Goal: Task Accomplishment & Management: Manage account settings

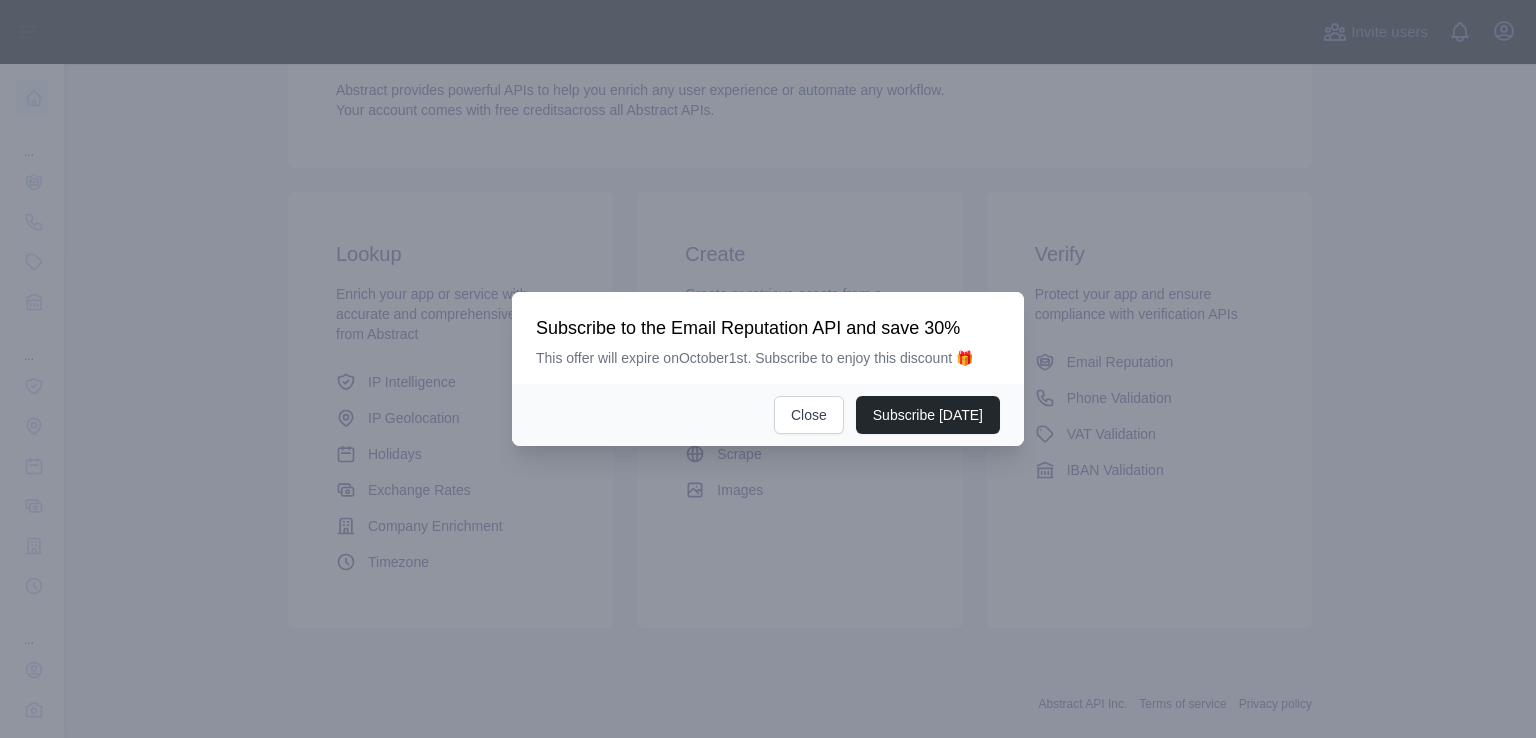
scroll to position [256, 0]
click at [911, 494] on div at bounding box center [768, 369] width 1536 height 738
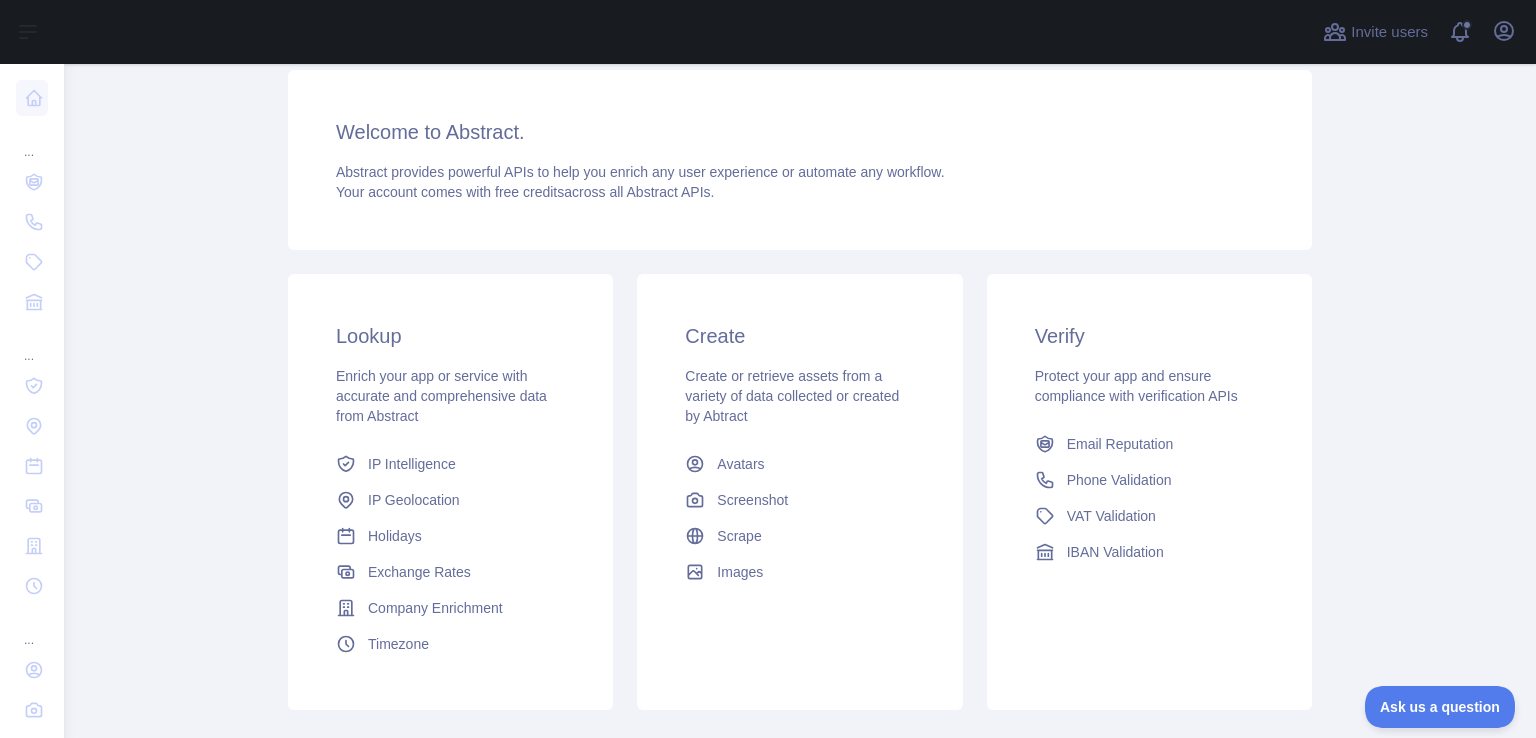
scroll to position [148, 0]
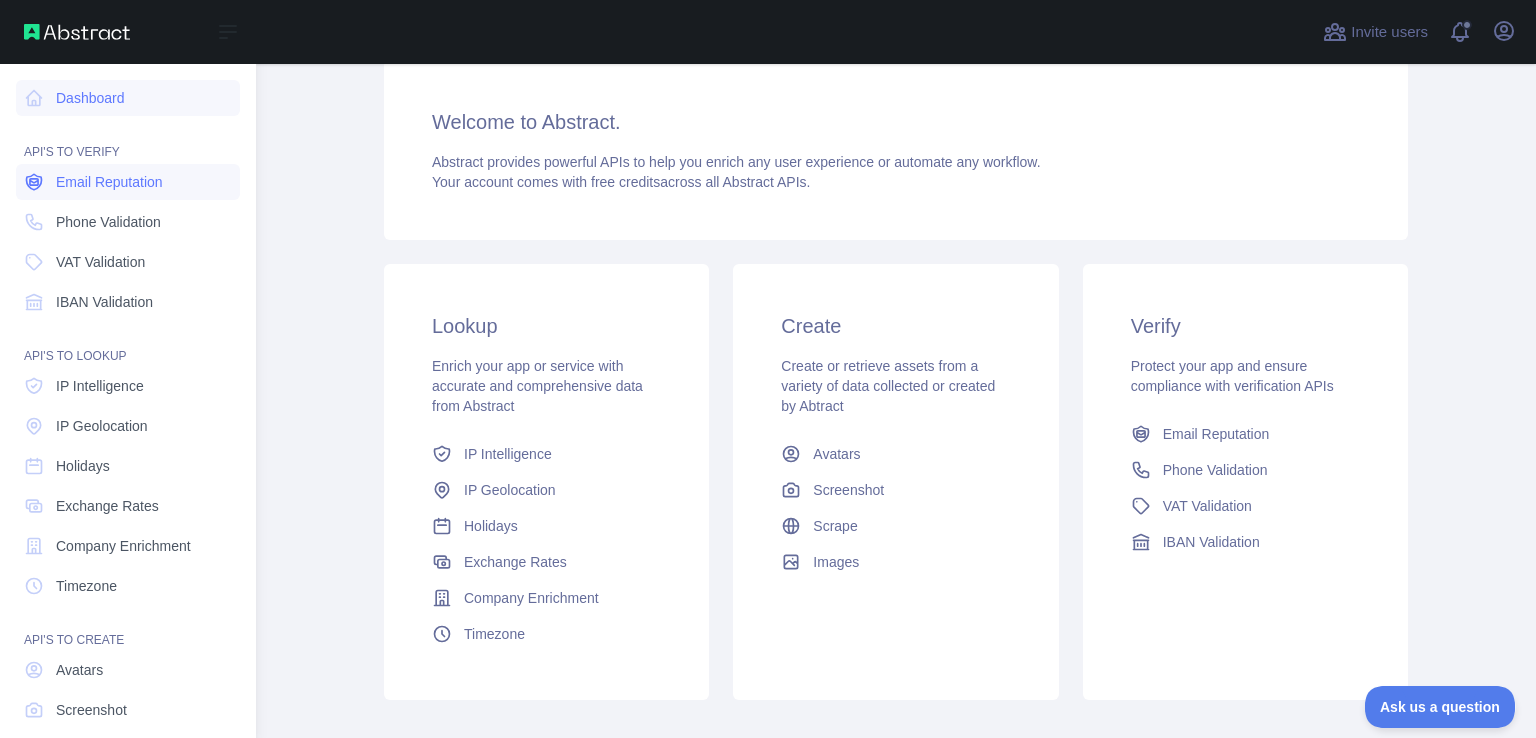
click at [162, 190] on span "Email Reputation" at bounding box center [109, 182] width 107 height 20
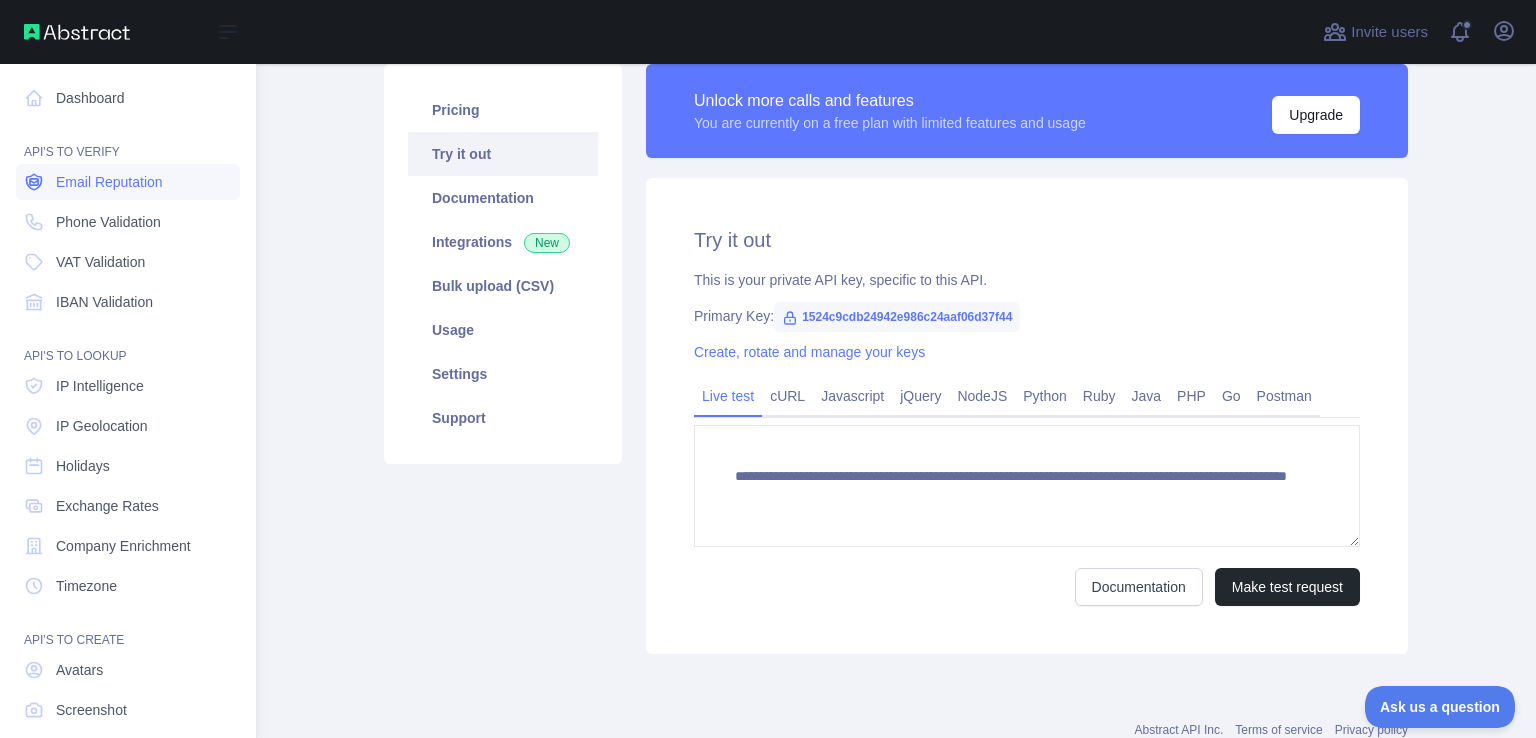
scroll to position [124, 0]
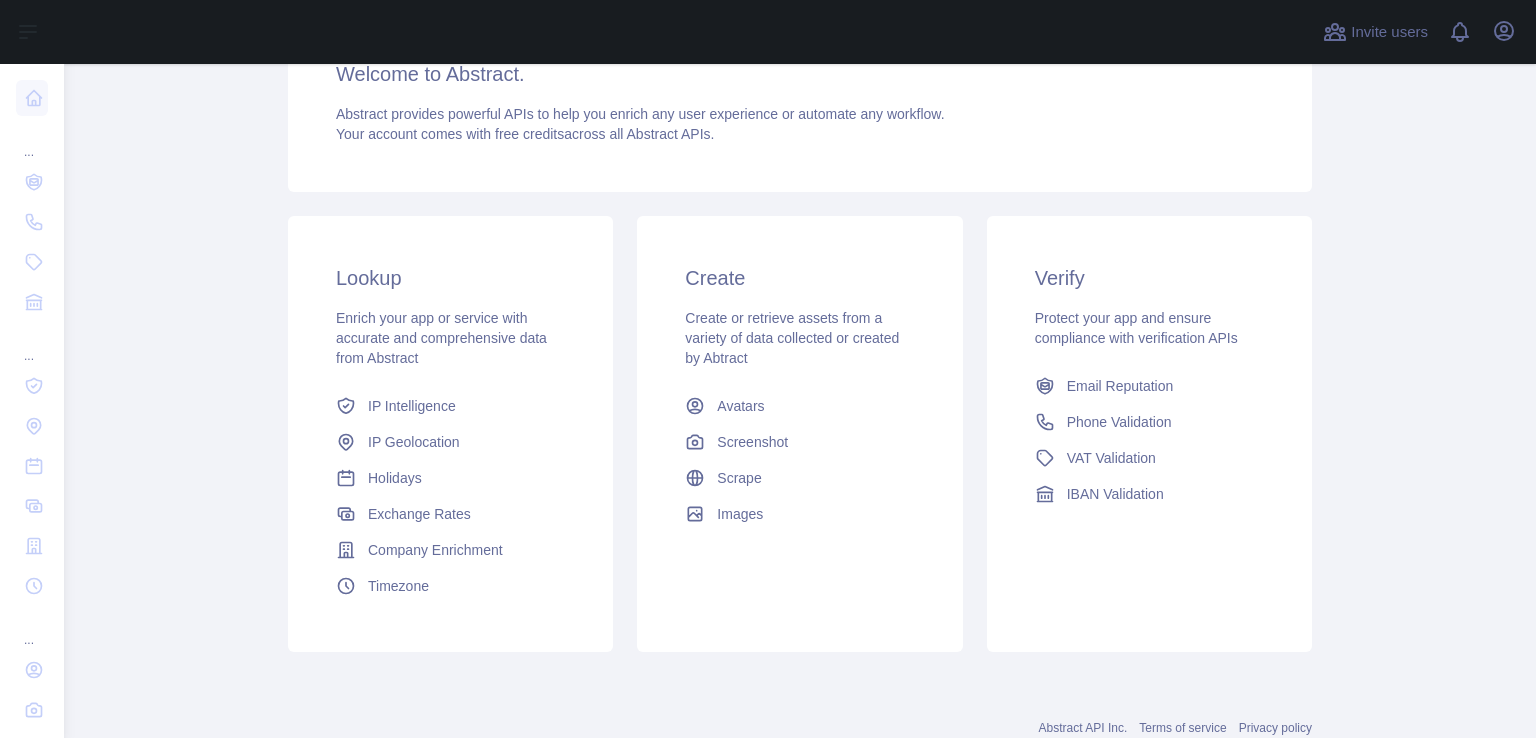
scroll to position [206, 0]
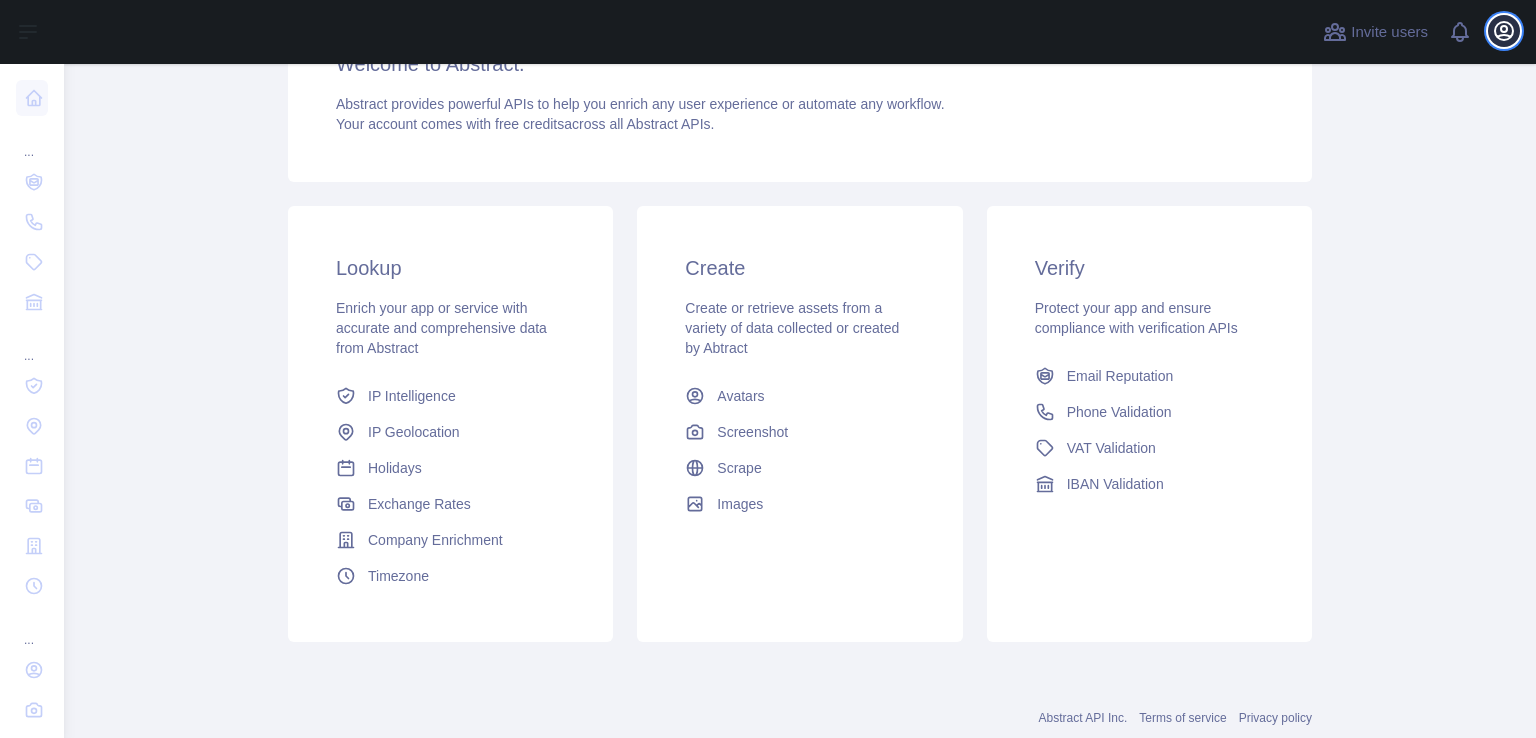
click at [1499, 31] on icon "button" at bounding box center [1504, 31] width 24 height 24
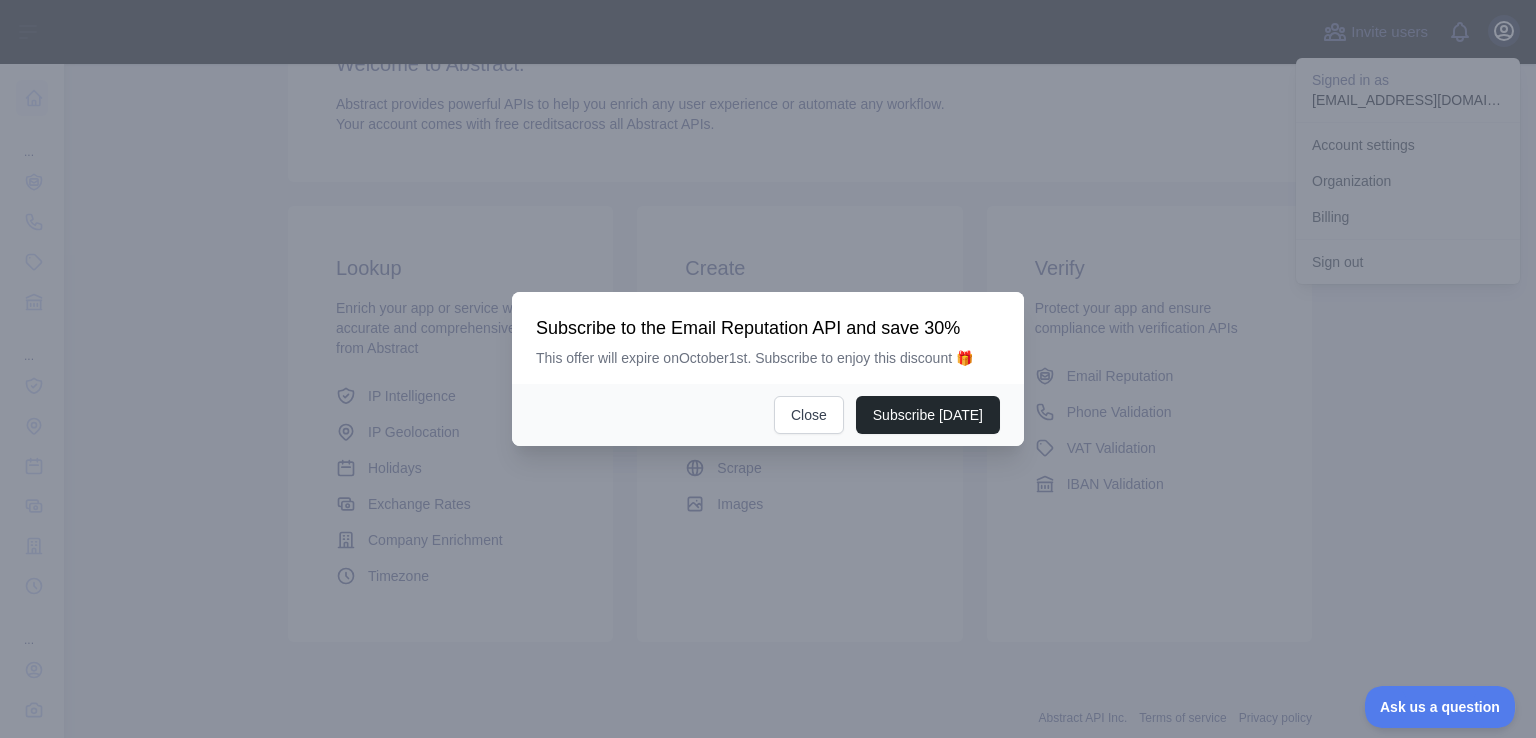
scroll to position [0, 0]
click at [1505, 146] on div at bounding box center [768, 369] width 1536 height 738
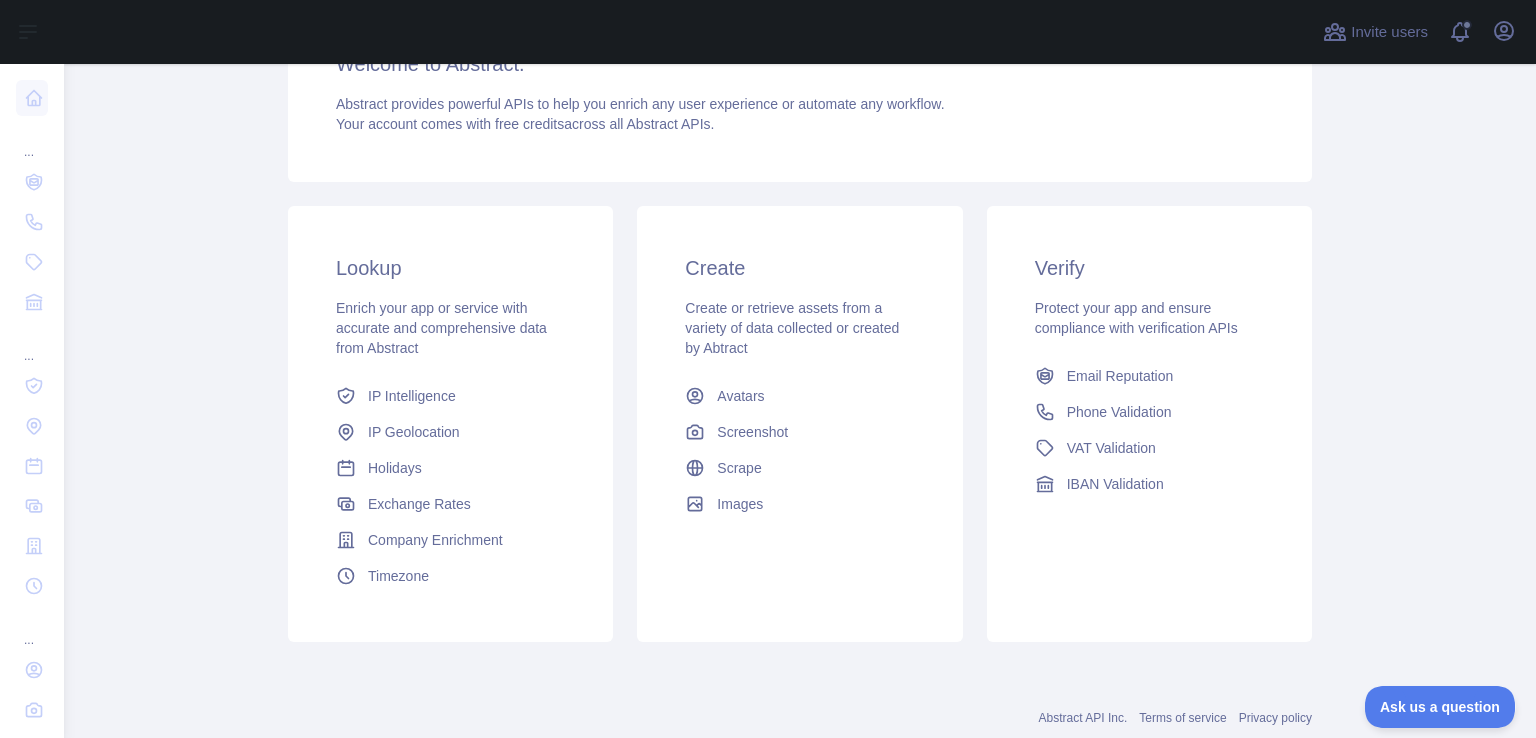
click at [1534, 13] on div "Invite users View notifications Open user menu" at bounding box center [800, 32] width 1472 height 64
click at [1500, 40] on icon "button" at bounding box center [1504, 31] width 24 height 24
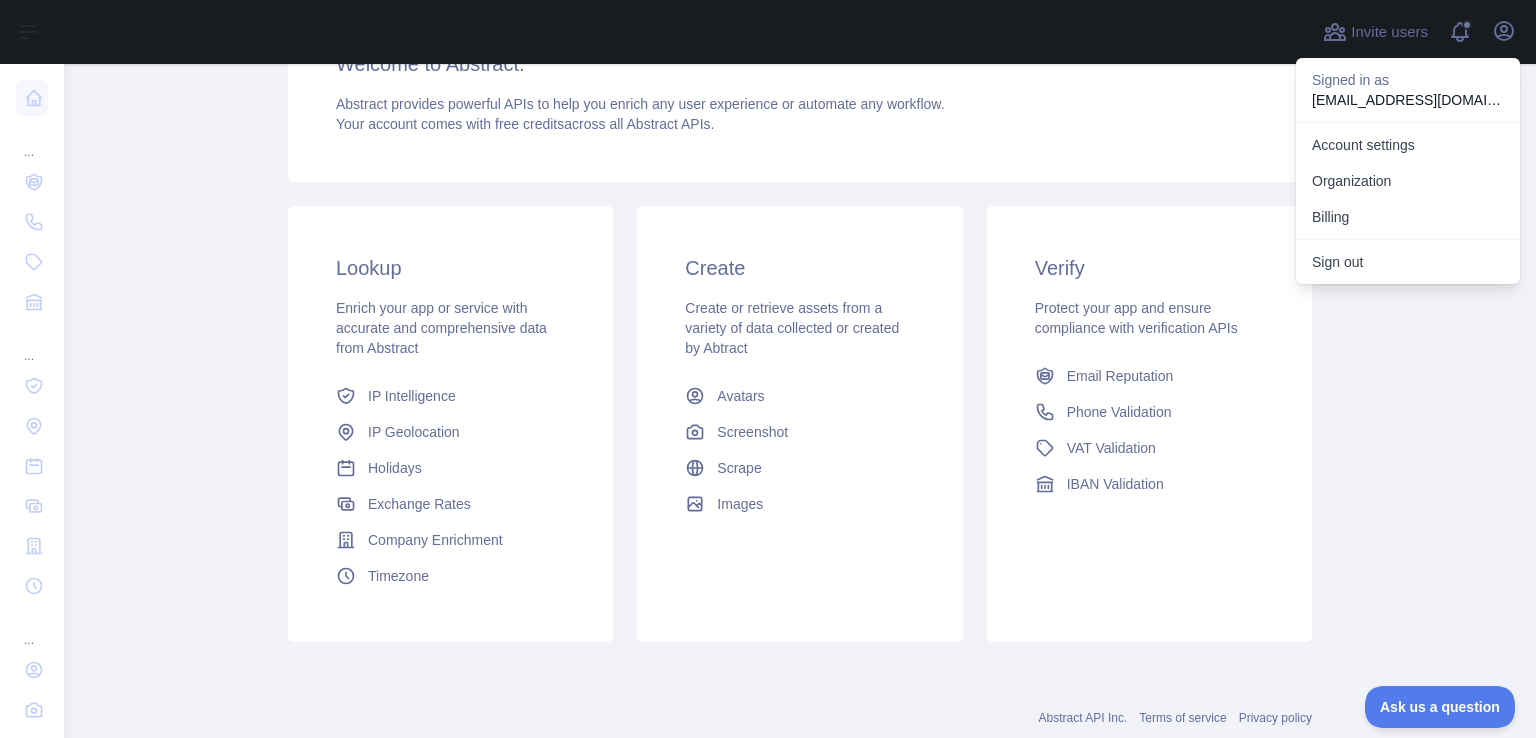
click at [1354, 265] on button "Sign out" at bounding box center [1408, 262] width 224 height 36
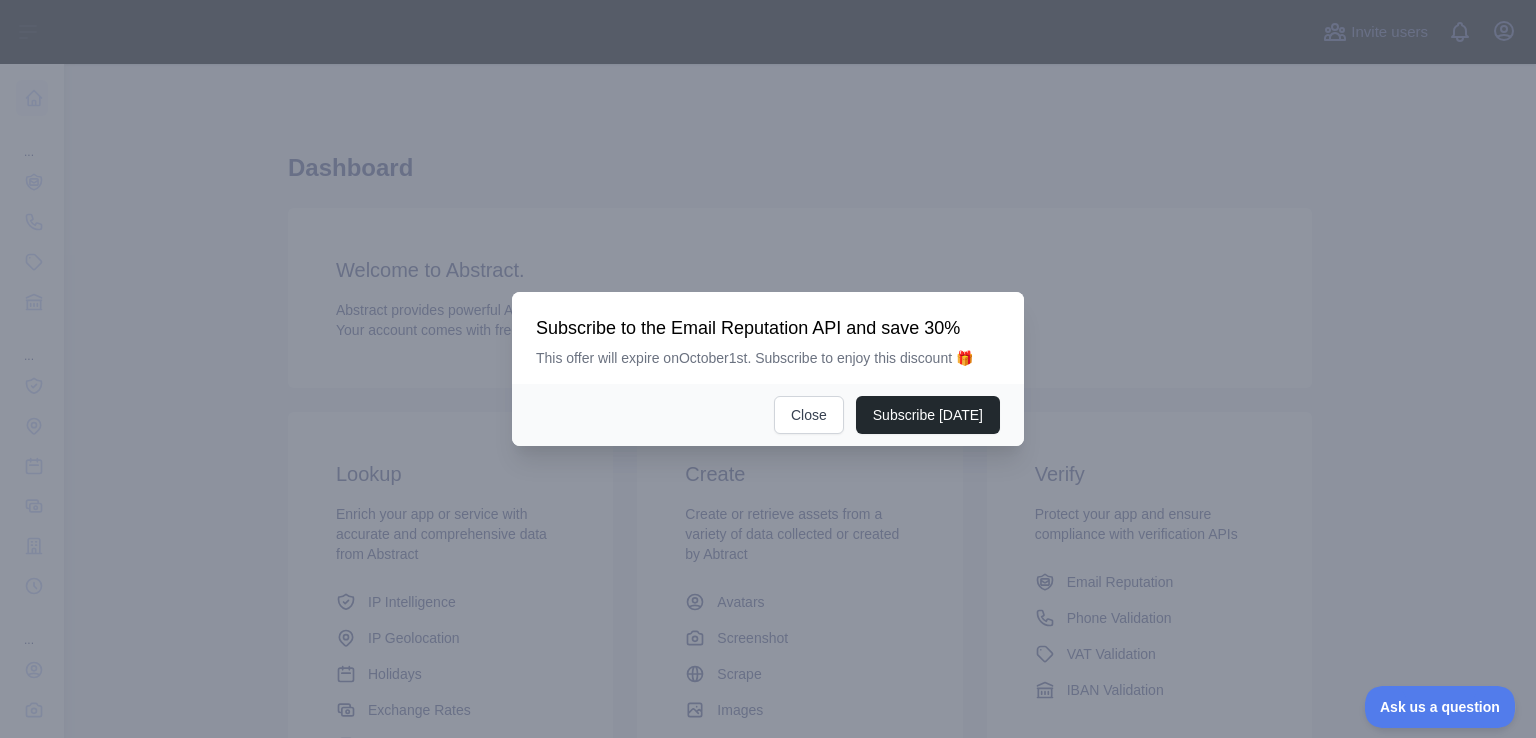
click at [1380, 565] on div at bounding box center [768, 369] width 1536 height 738
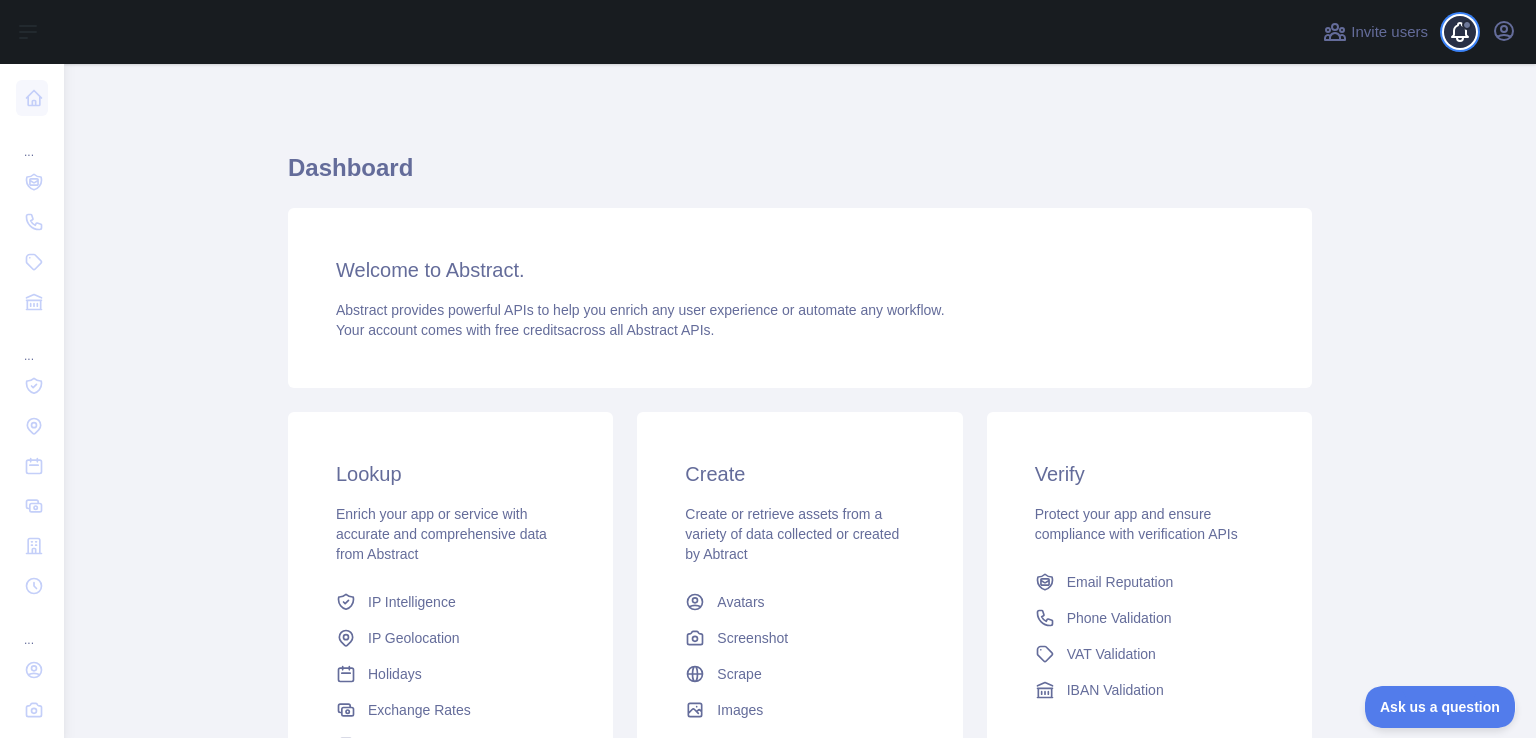
click at [1467, 38] on span at bounding box center [1468, 32] width 40 height 64
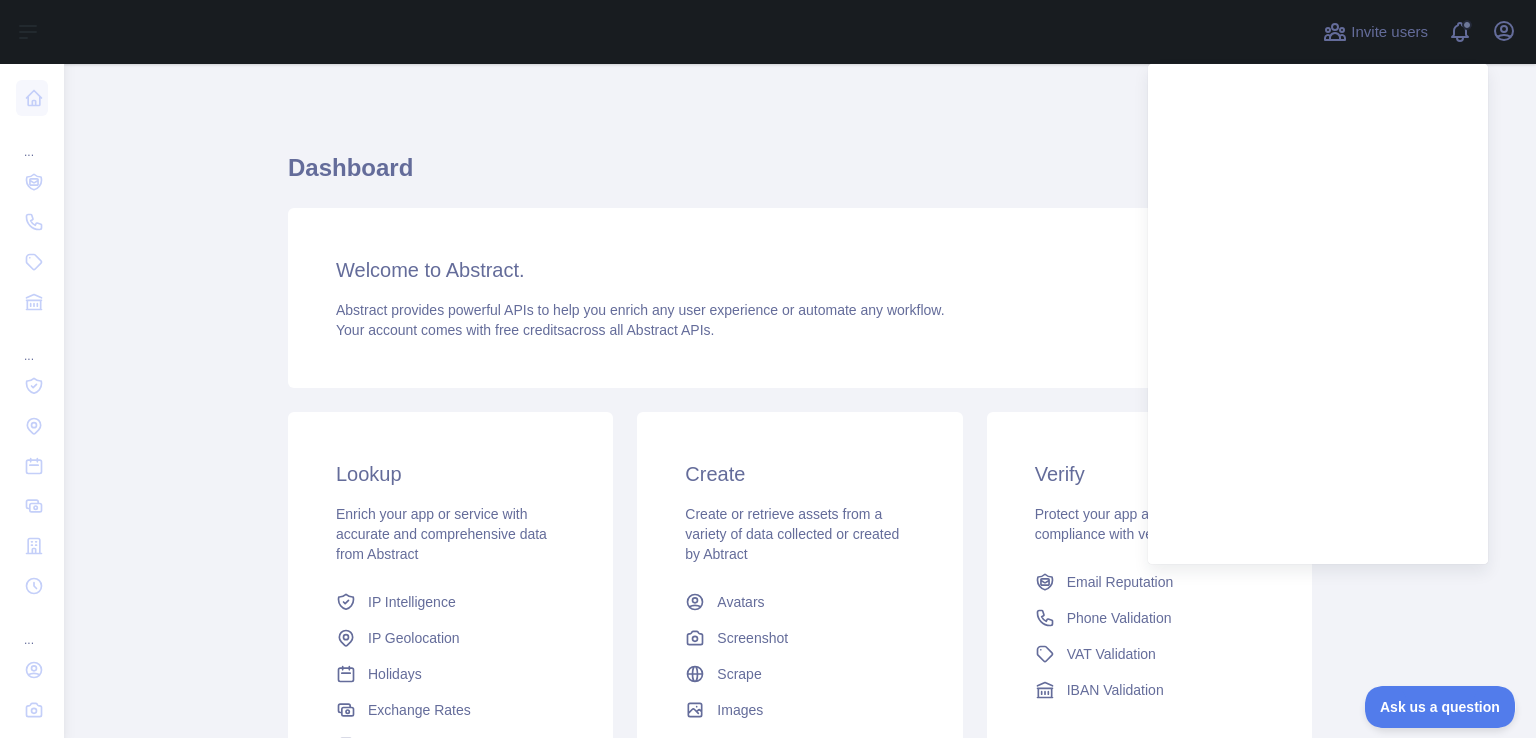
click at [1045, 374] on div "Welcome to Abstract. Abstract provides powerful APIs to help you enrich any use…" at bounding box center [800, 298] width 1024 height 180
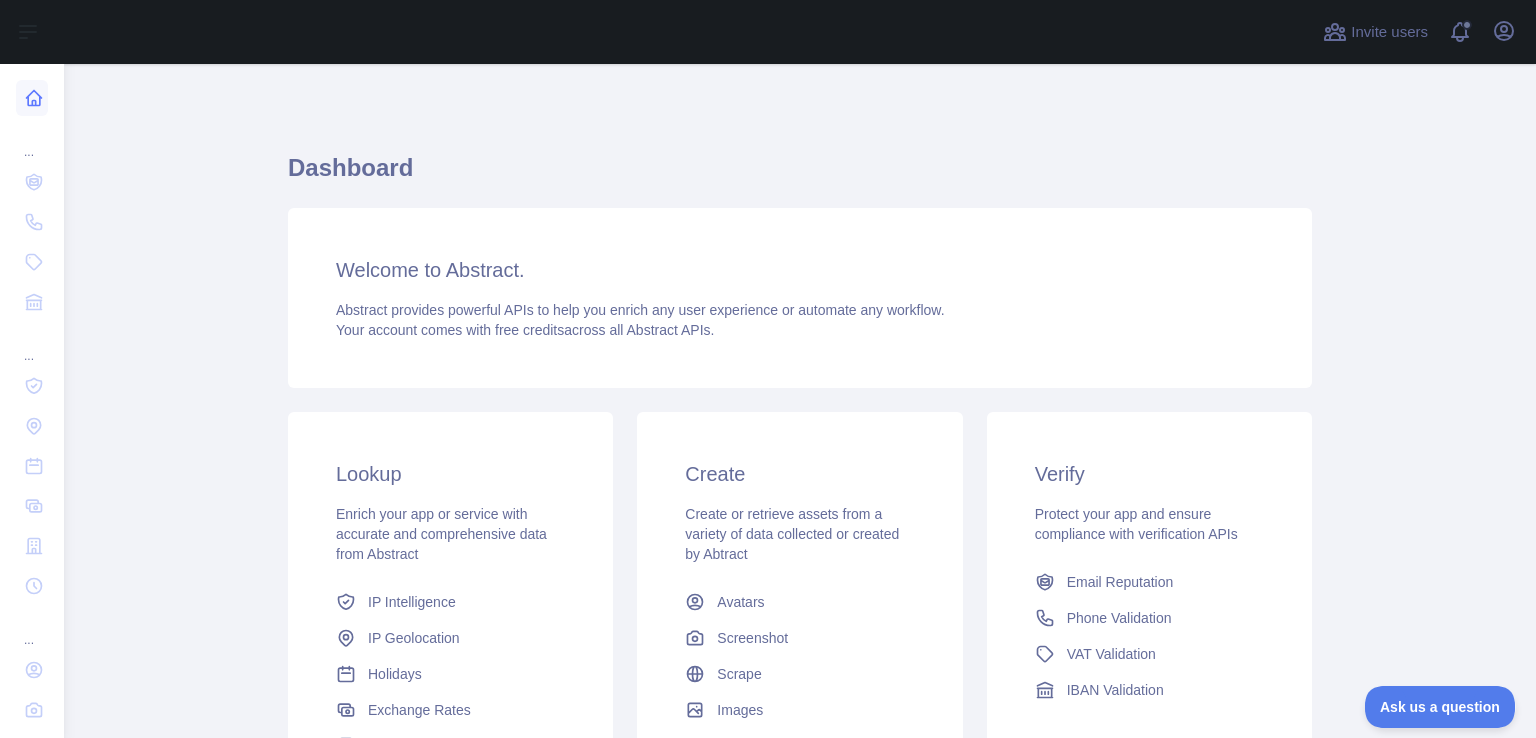
click at [33, 103] on icon at bounding box center [34, 98] width 20 height 20
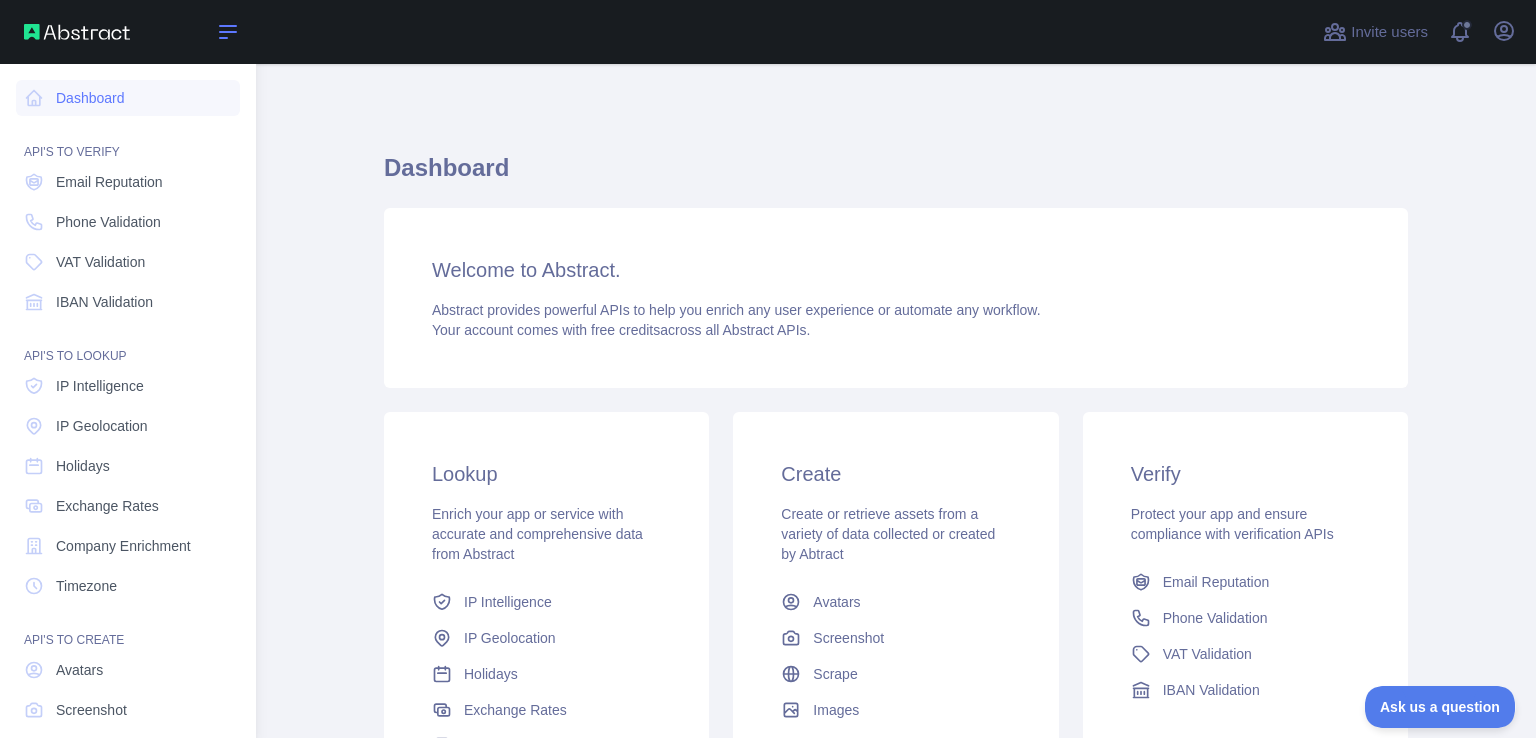
click at [235, 39] on icon at bounding box center [228, 32] width 24 height 24
click at [226, 34] on icon at bounding box center [228, 32] width 24 height 24
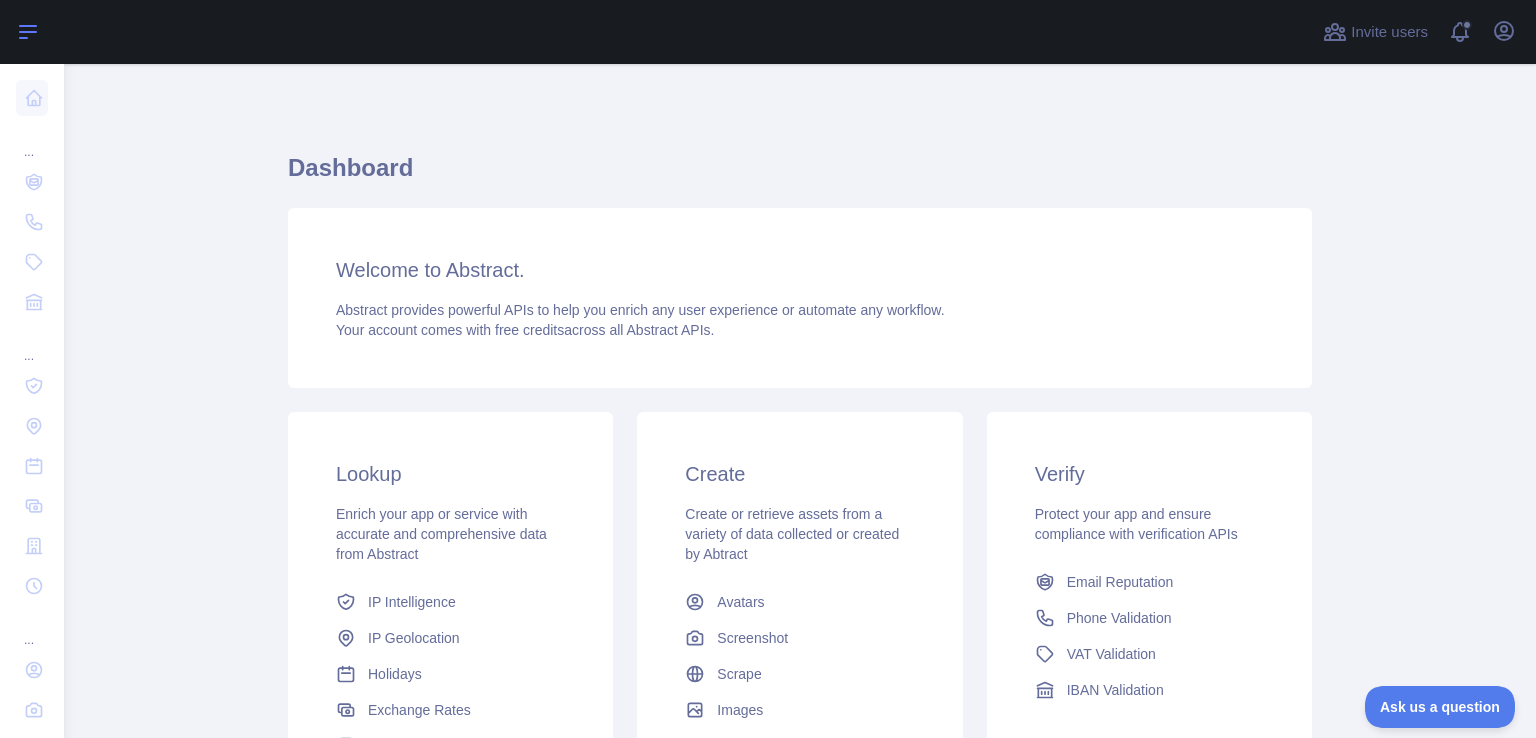
click at [36, 24] on icon at bounding box center [28, 32] width 24 height 24
click at [32, 36] on icon at bounding box center [28, 32] width 24 height 24
click at [23, 104] on link at bounding box center [32, 98] width 32 height 36
click at [35, 103] on icon at bounding box center [34, 98] width 15 height 15
click at [20, 35] on icon at bounding box center [28, 32] width 24 height 24
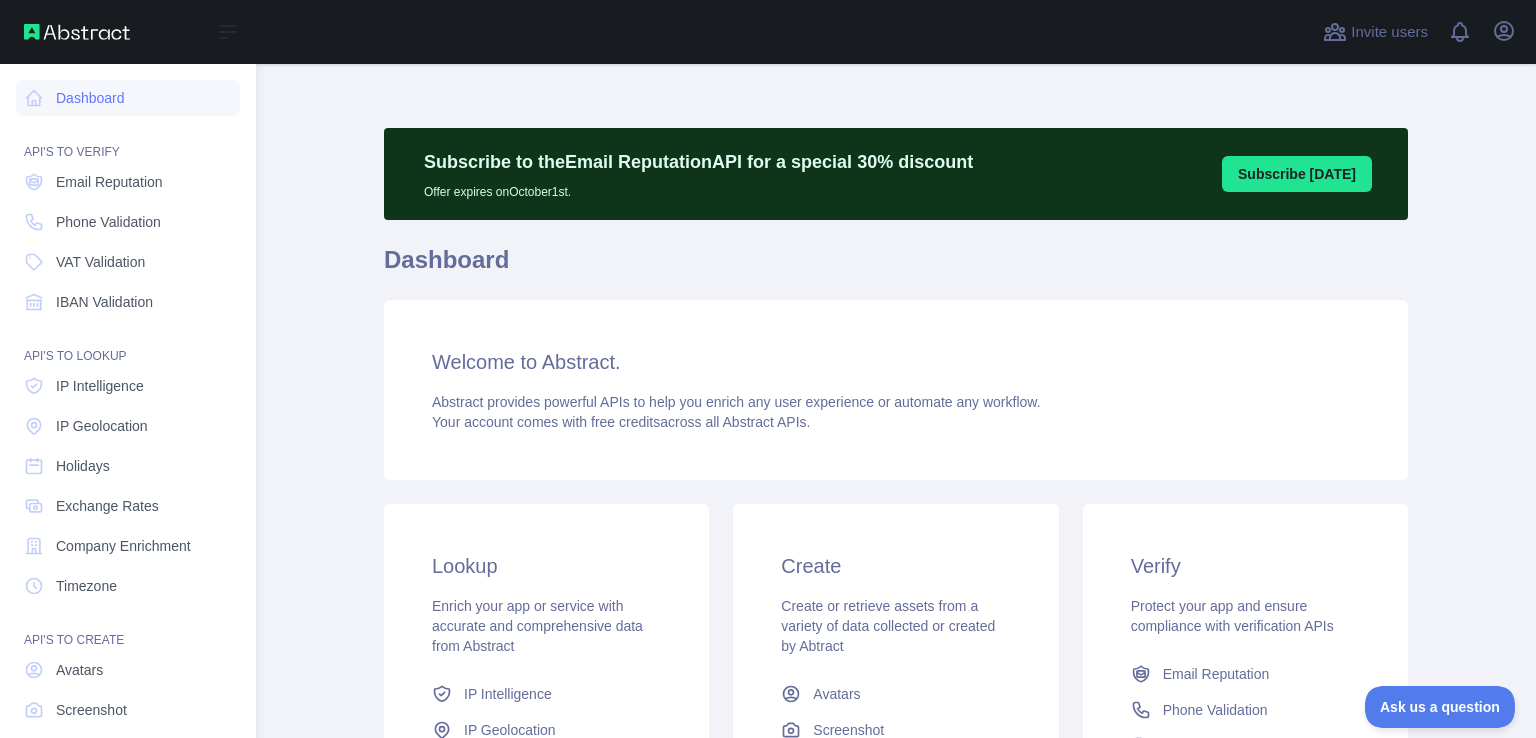
click at [104, 29] on img at bounding box center [77, 32] width 106 height 16
click at [229, 38] on icon at bounding box center [228, 32] width 24 height 24
click at [1461, 35] on span at bounding box center [1468, 32] width 40 height 64
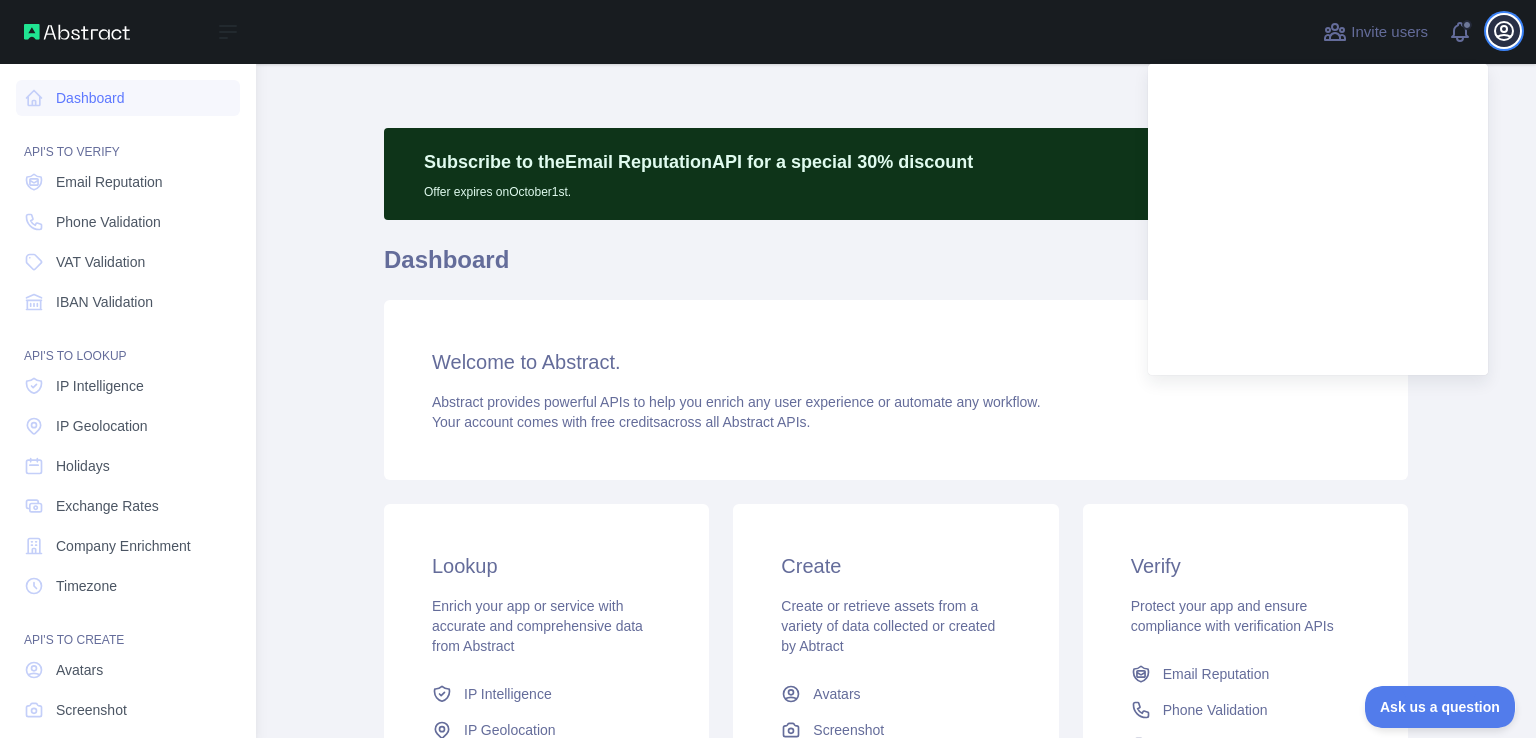
click at [1506, 27] on icon "button" at bounding box center [1504, 31] width 18 height 18
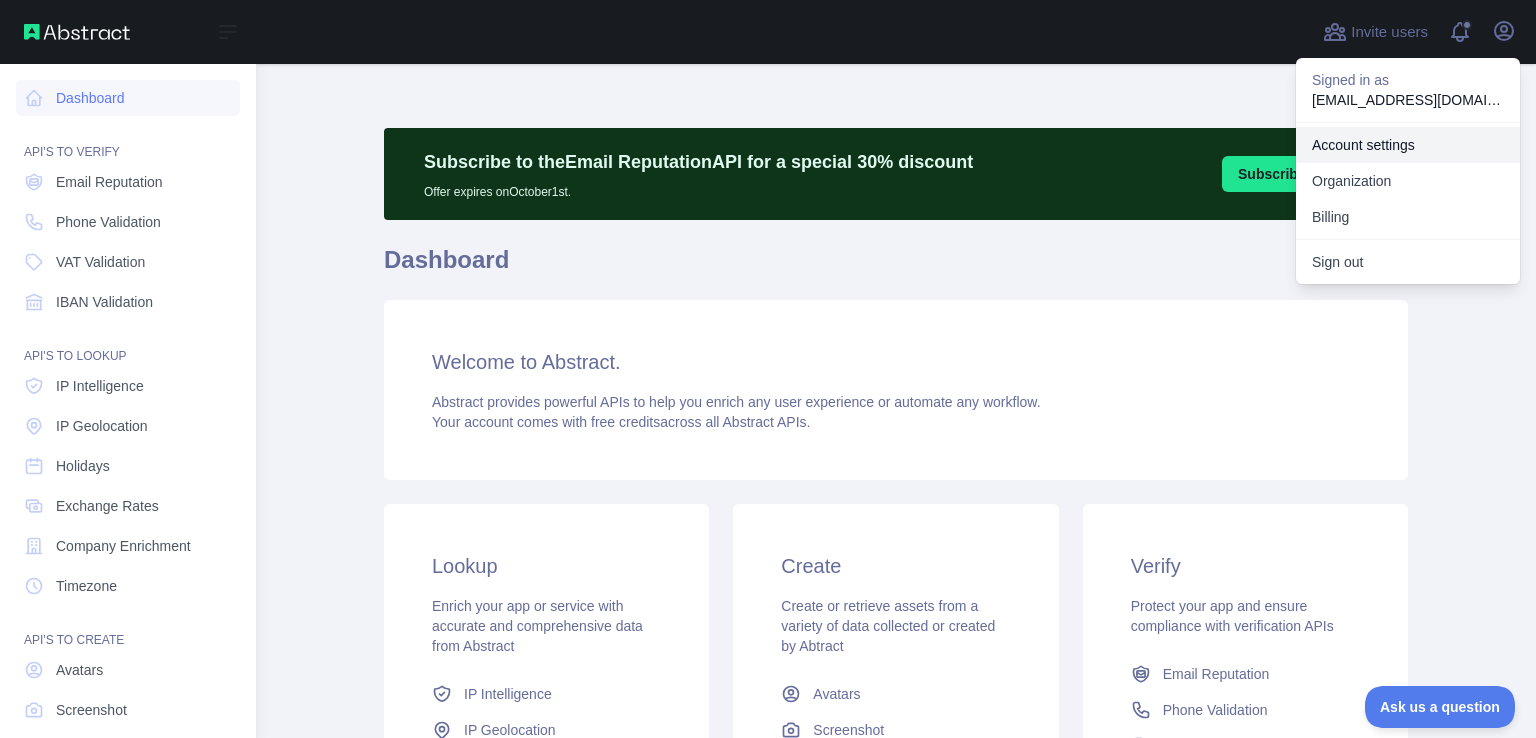
click at [1355, 142] on link "Account settings" at bounding box center [1408, 145] width 224 height 36
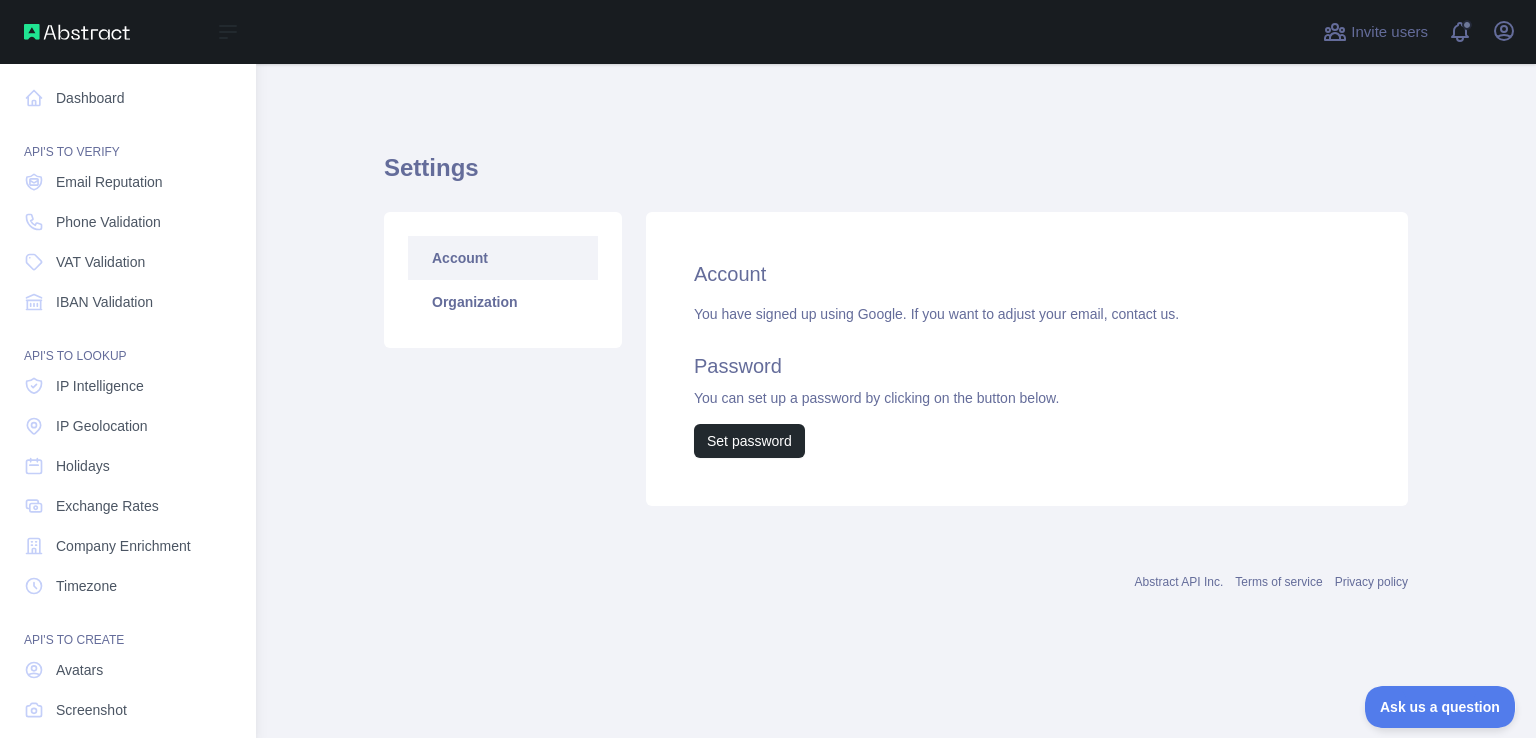
click at [421, 466] on div "Account Organization" at bounding box center [503, 359] width 262 height 294
click at [419, 460] on div "Account Organization" at bounding box center [503, 359] width 262 height 294
drag, startPoint x: 417, startPoint y: 457, endPoint x: 404, endPoint y: 532, distance: 76.1
drag, startPoint x: 404, startPoint y: 532, endPoint x: 352, endPoint y: 441, distance: 104.8
click at [352, 441] on main "Settings Account Organization Account You have signed up using Google. If you w…" at bounding box center [896, 401] width 1280 height 674
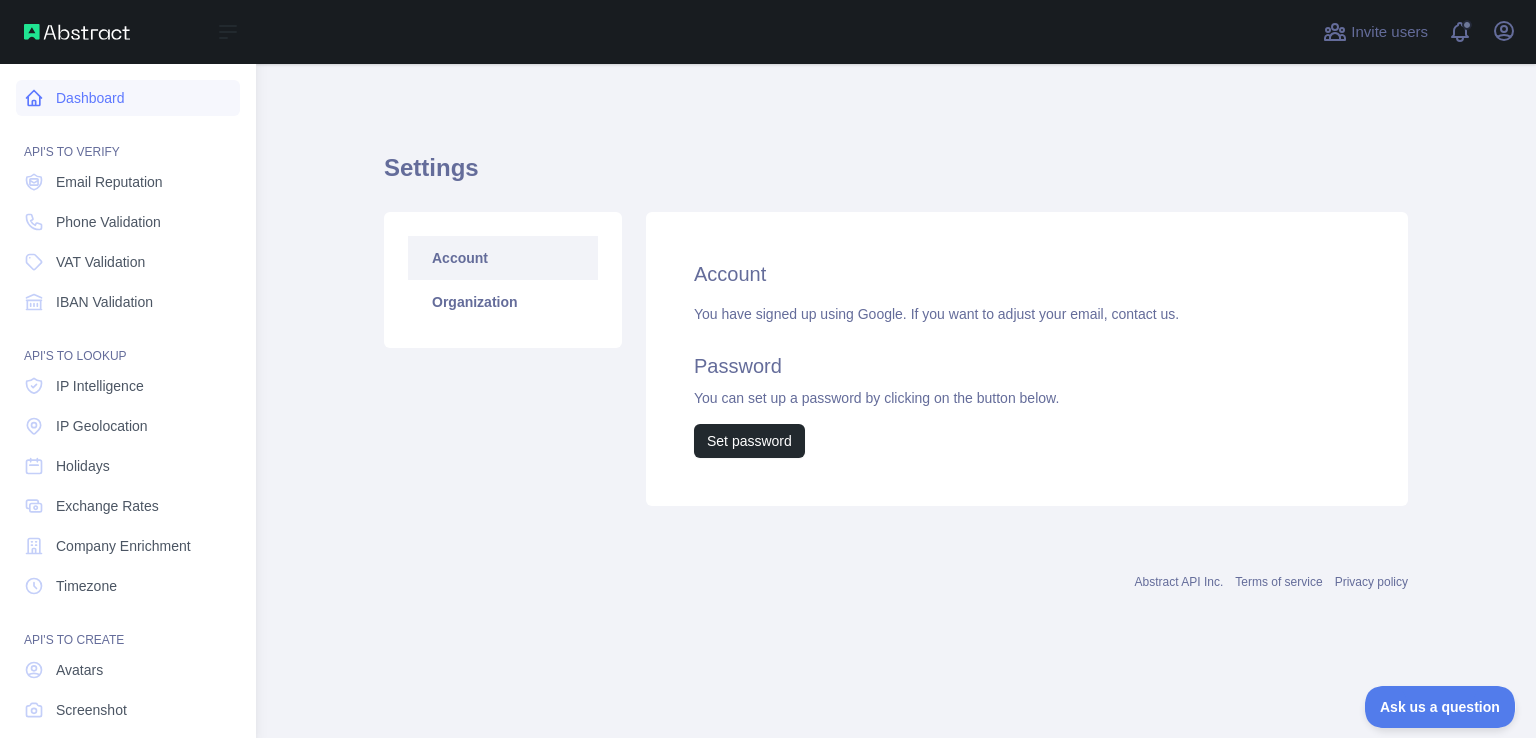
click at [100, 100] on link "Dashboard" at bounding box center [128, 98] width 224 height 36
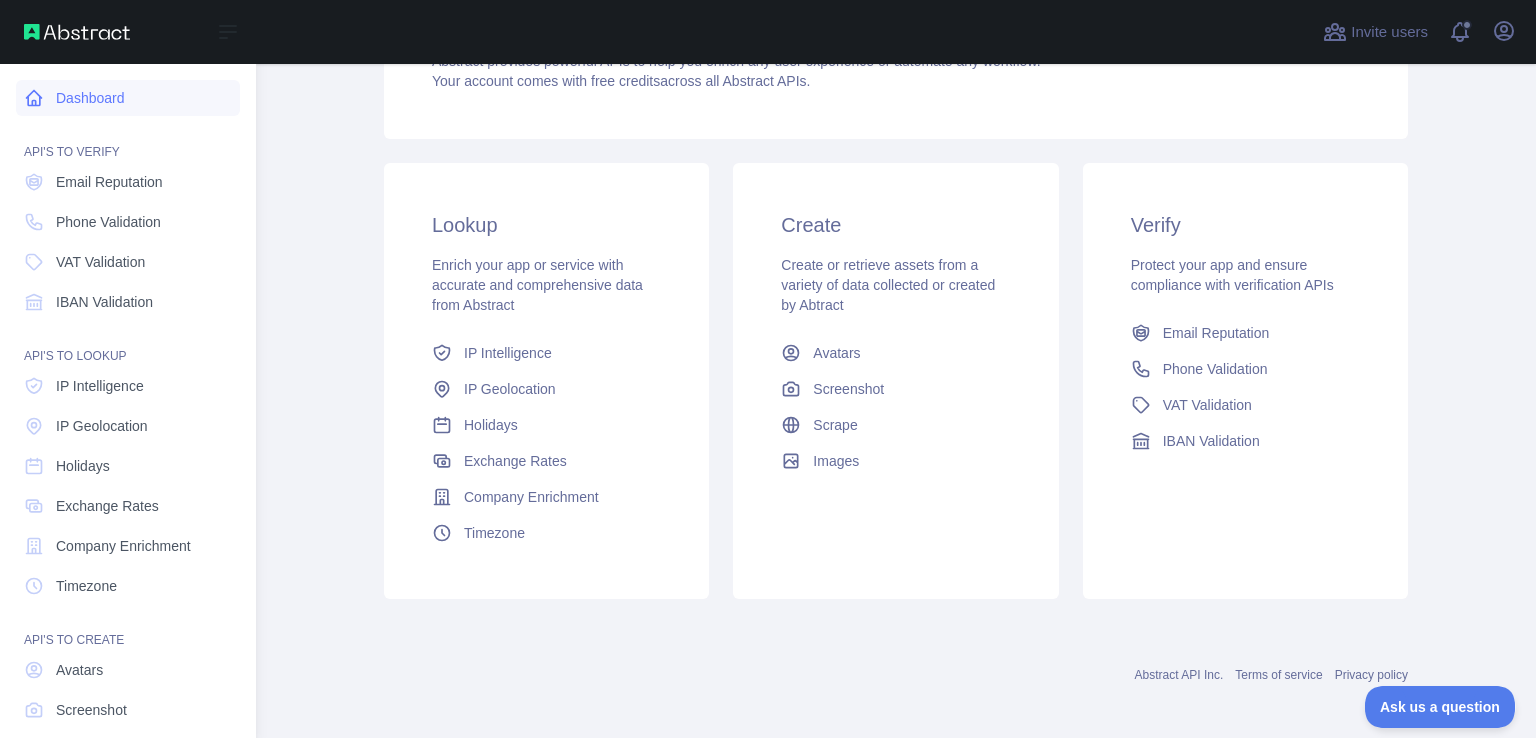
scroll to position [342, 0]
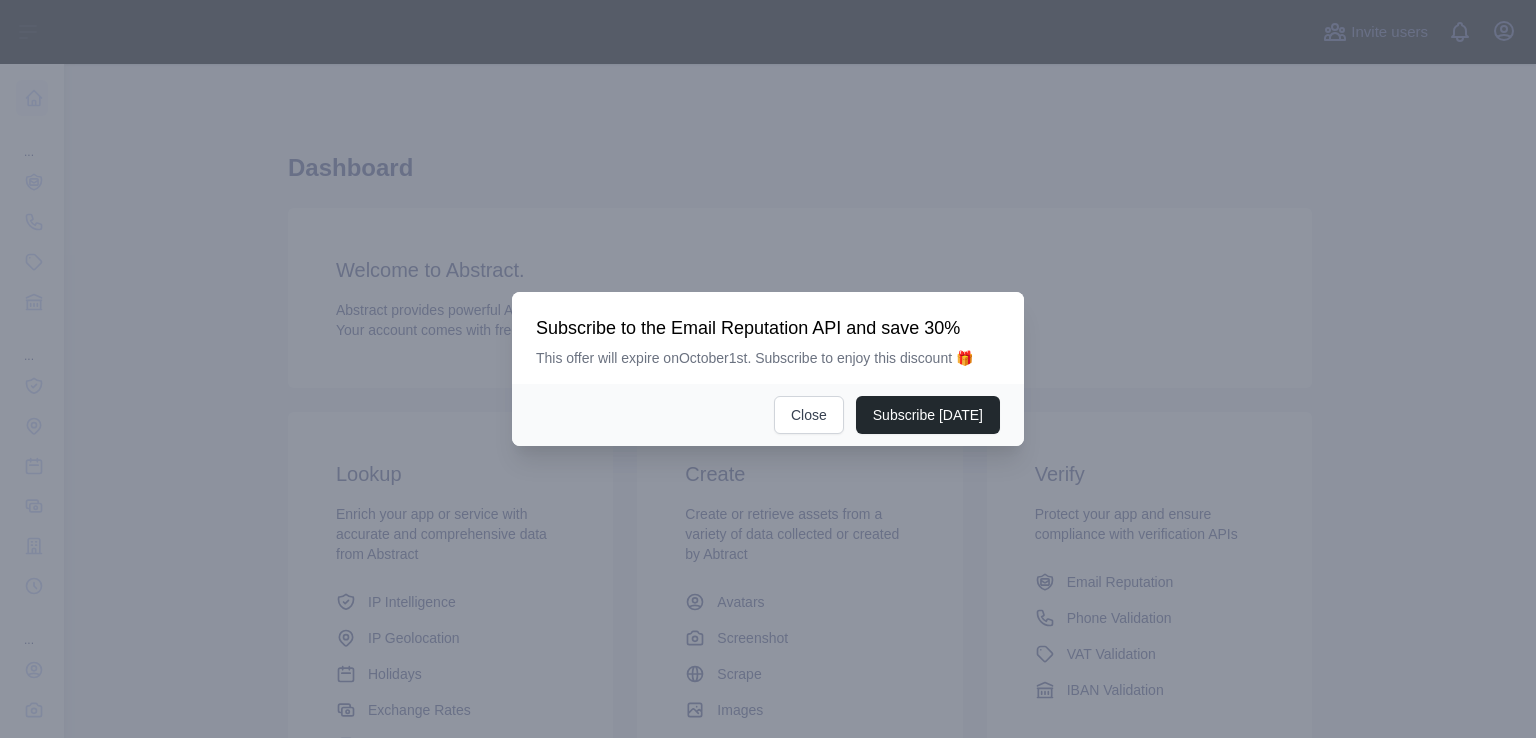
click at [1252, 368] on div at bounding box center [768, 369] width 1536 height 738
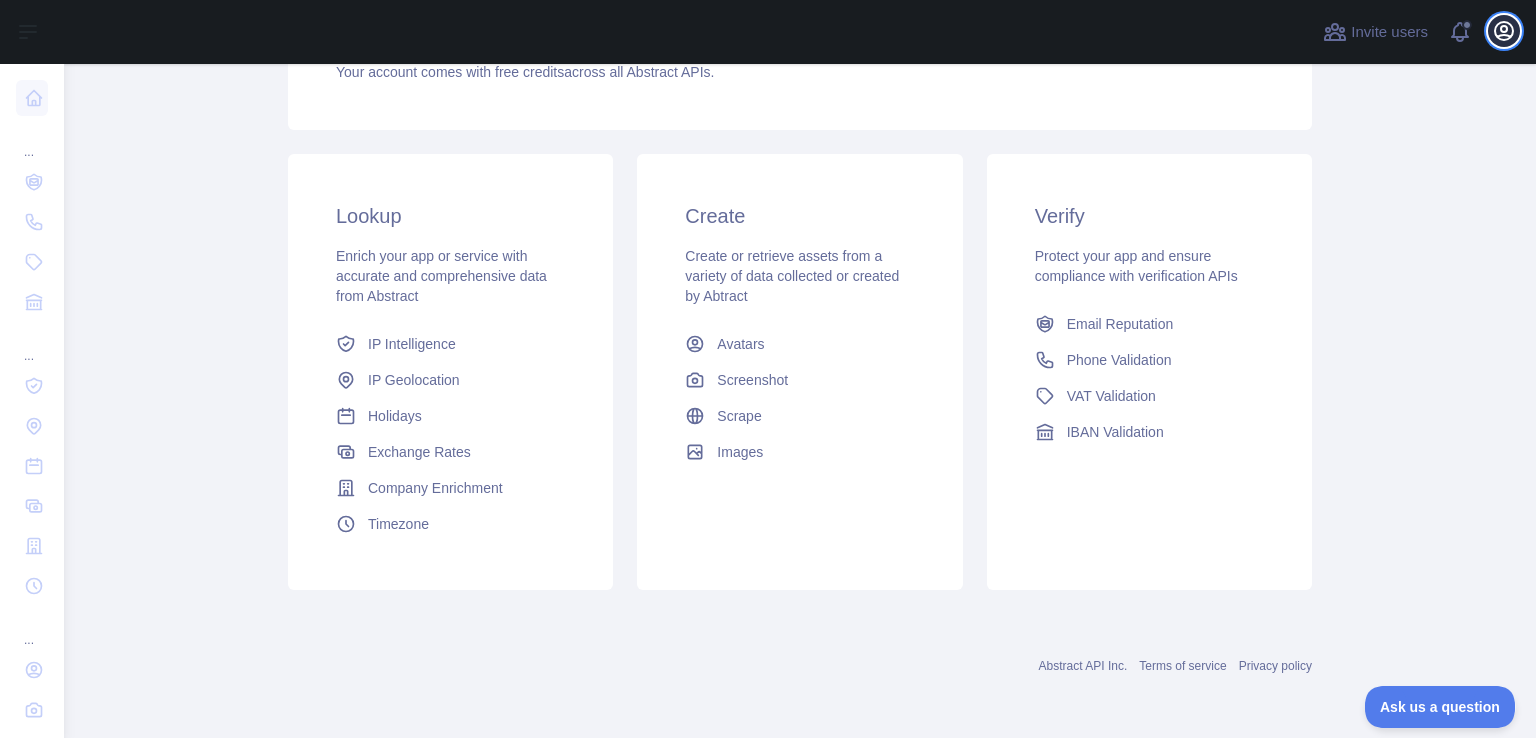
click at [1516, 24] on button "Open user menu" at bounding box center [1504, 31] width 32 height 32
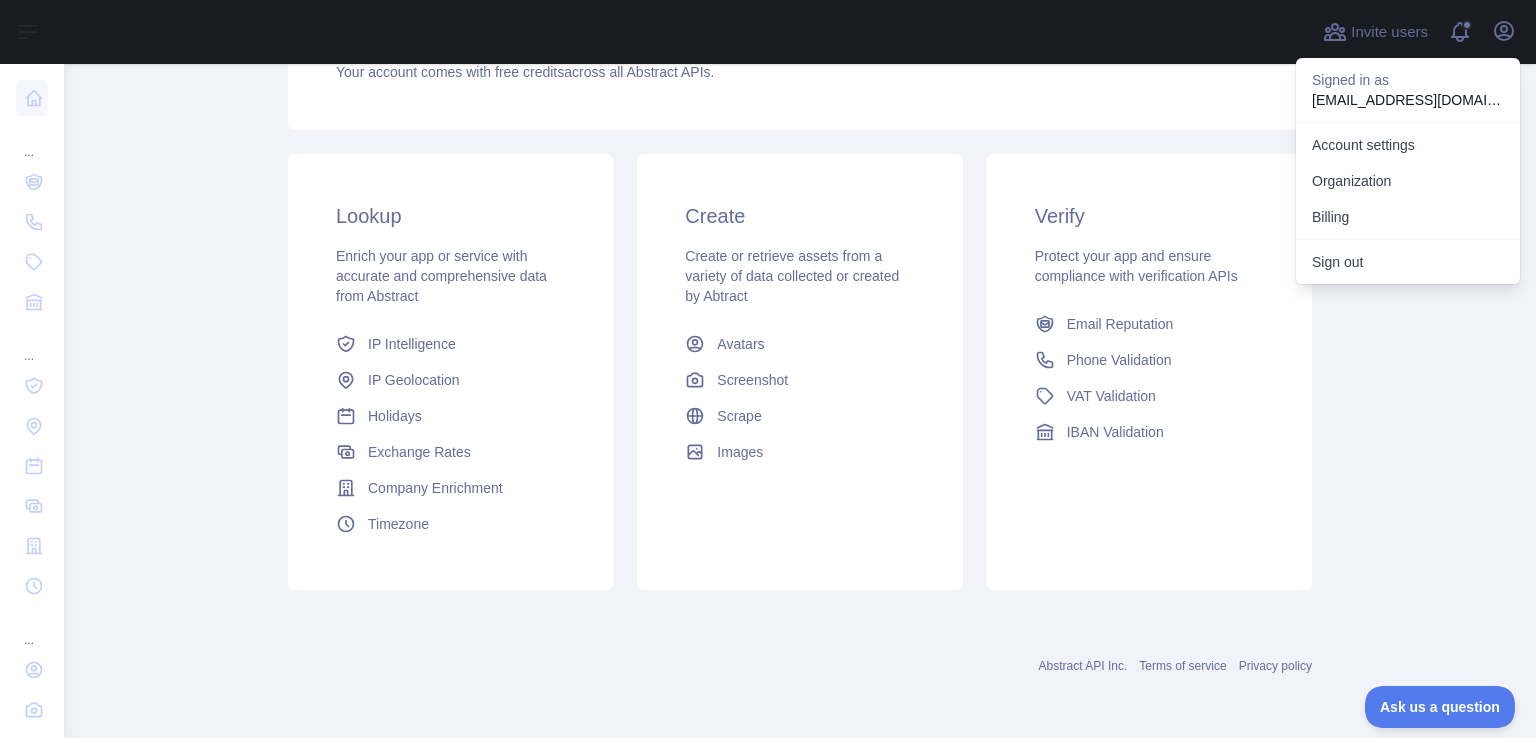
click at [1361, 272] on button "Sign out" at bounding box center [1408, 262] width 224 height 36
